Goal: Transaction & Acquisition: Register for event/course

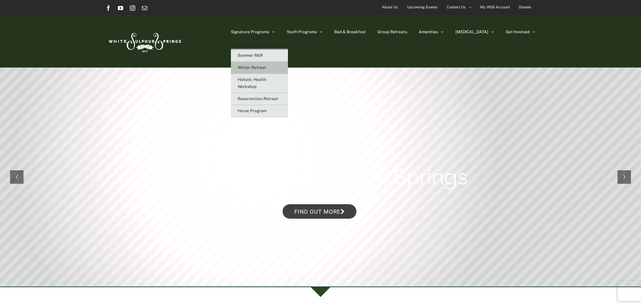
click at [287, 70] on link "Winter Retreat" at bounding box center [259, 68] width 57 height 12
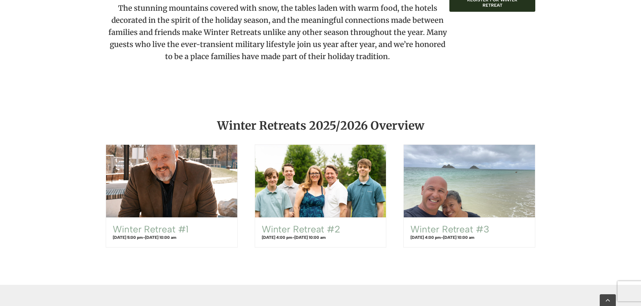
scroll to position [403, 0]
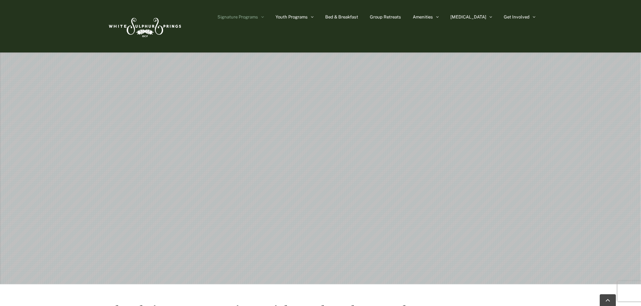
scroll to position [403, 0]
